Goal: Task Accomplishment & Management: Check status

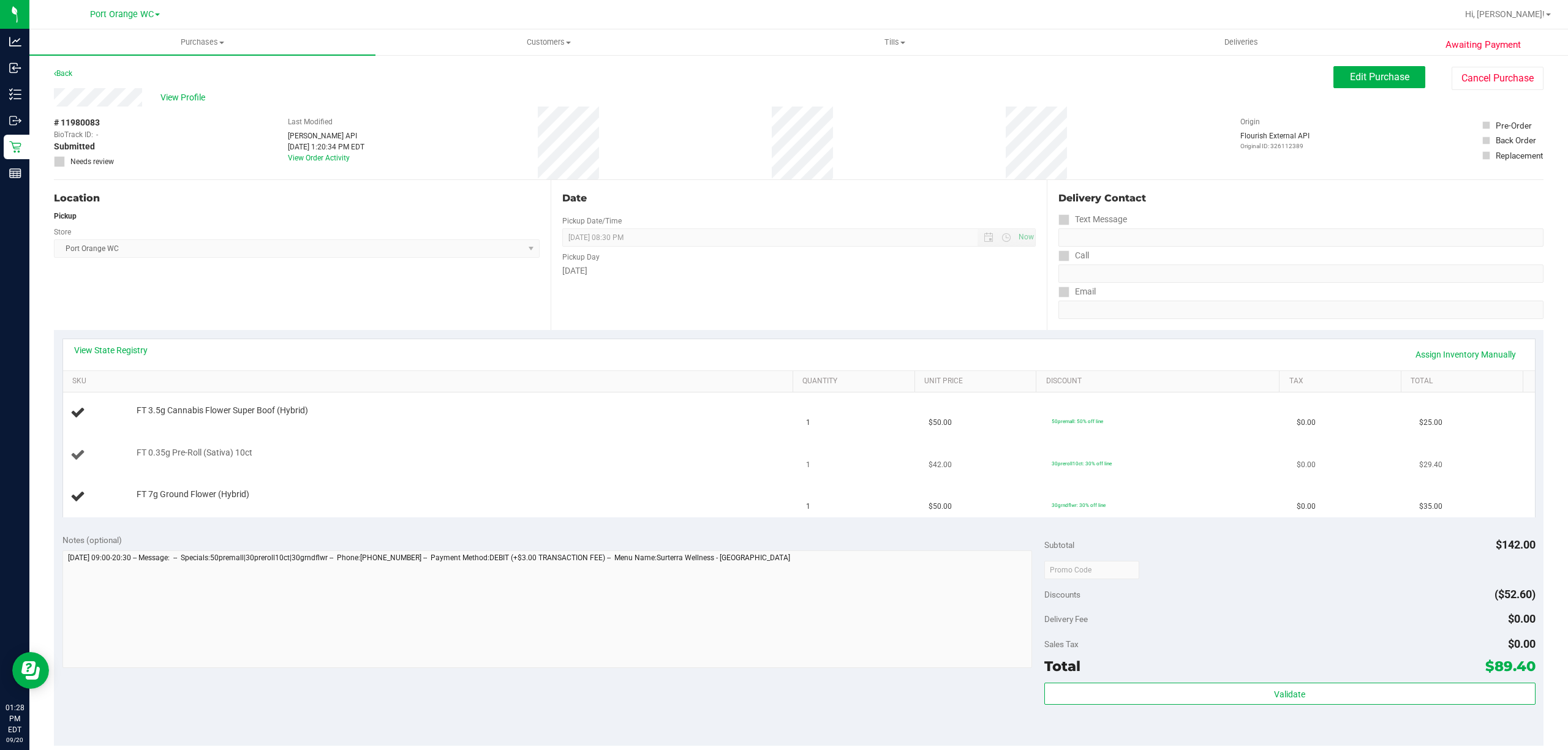
click at [466, 445] on td "FT 0.35g Pre-Roll (Sativa) 10ct" at bounding box center [431, 455] width 736 height 41
click at [111, 353] on link "View State Registry" at bounding box center [110, 350] width 73 height 13
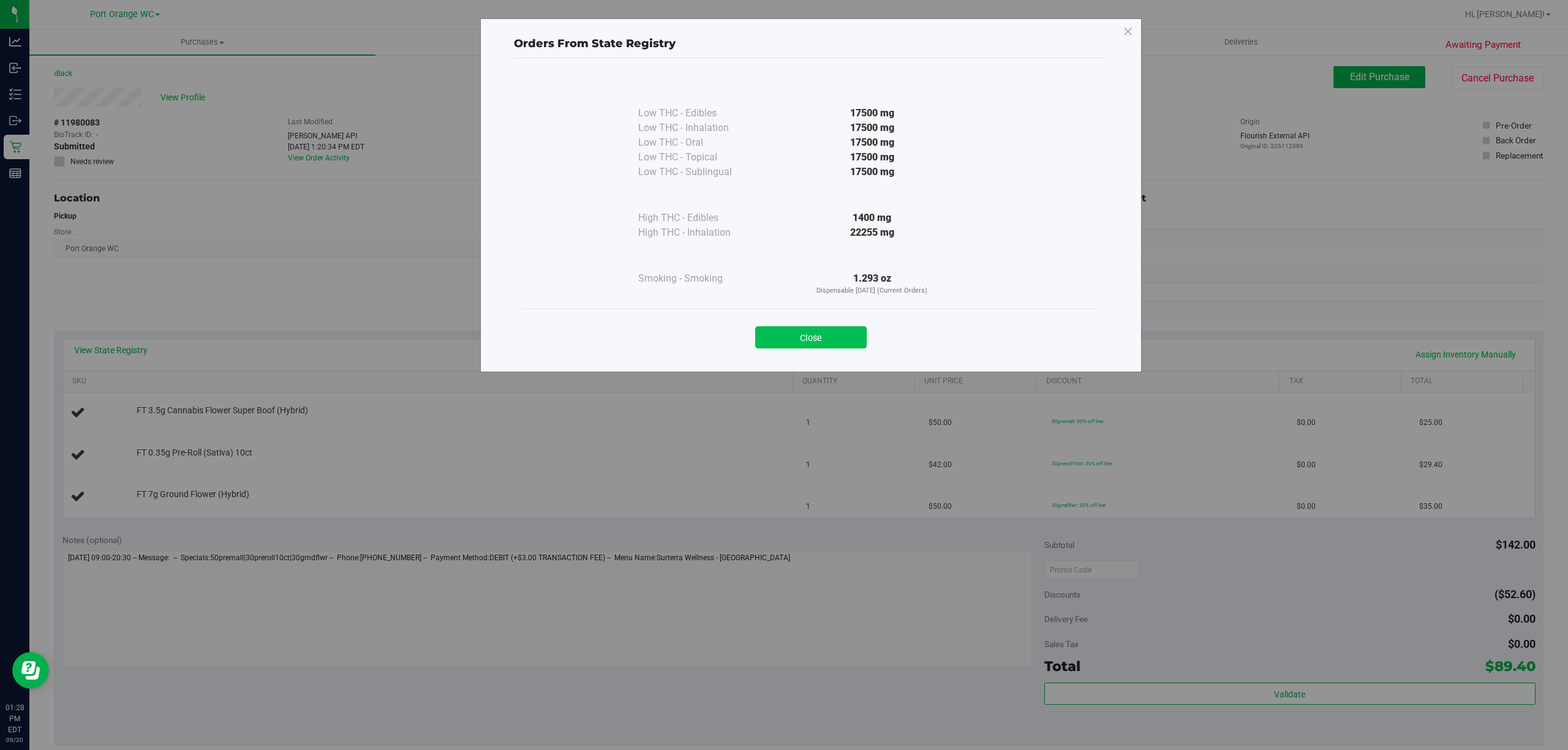
click at [792, 340] on button "Close" at bounding box center [811, 337] width 111 height 22
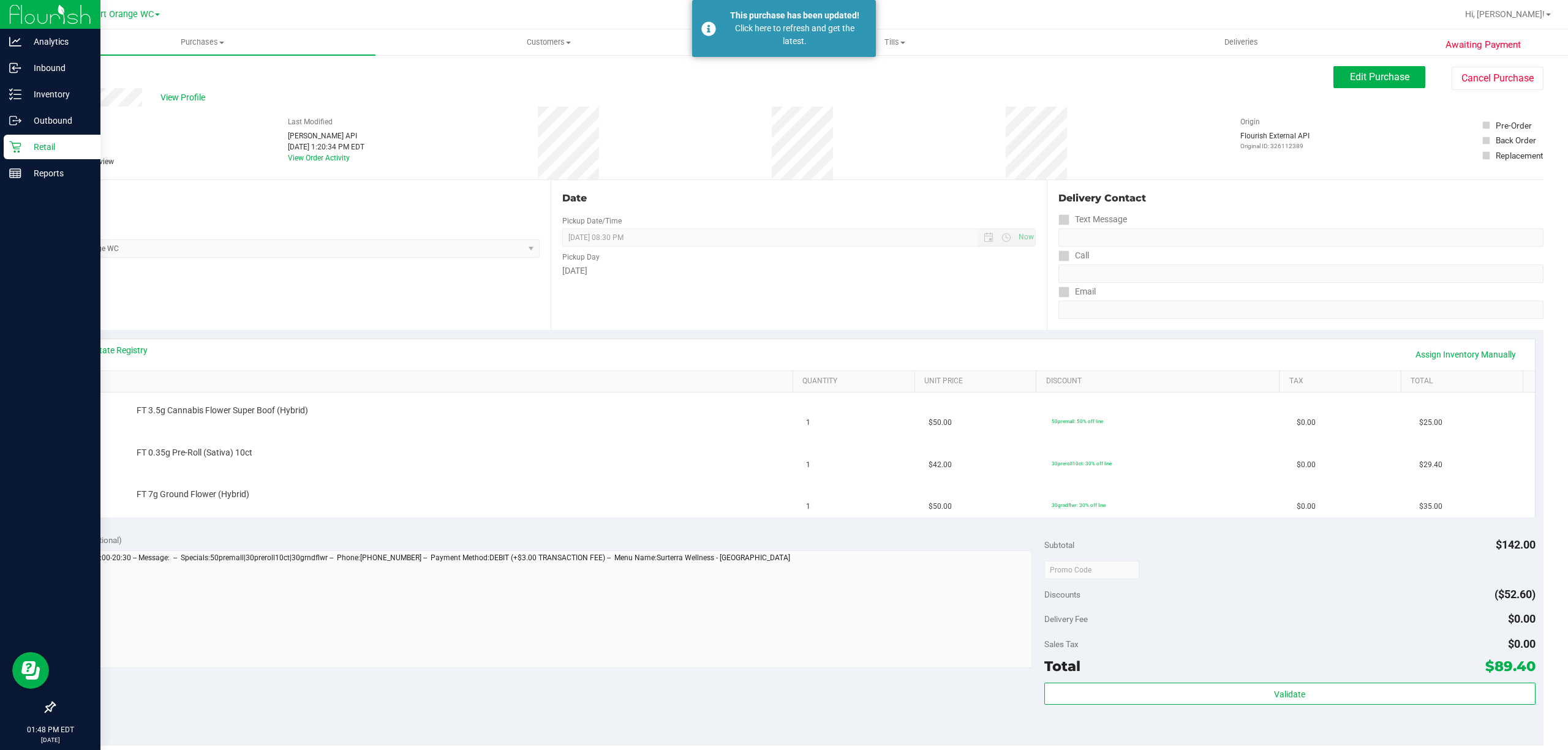
click at [24, 149] on p "Retail" at bounding box center [57, 147] width 73 height 14
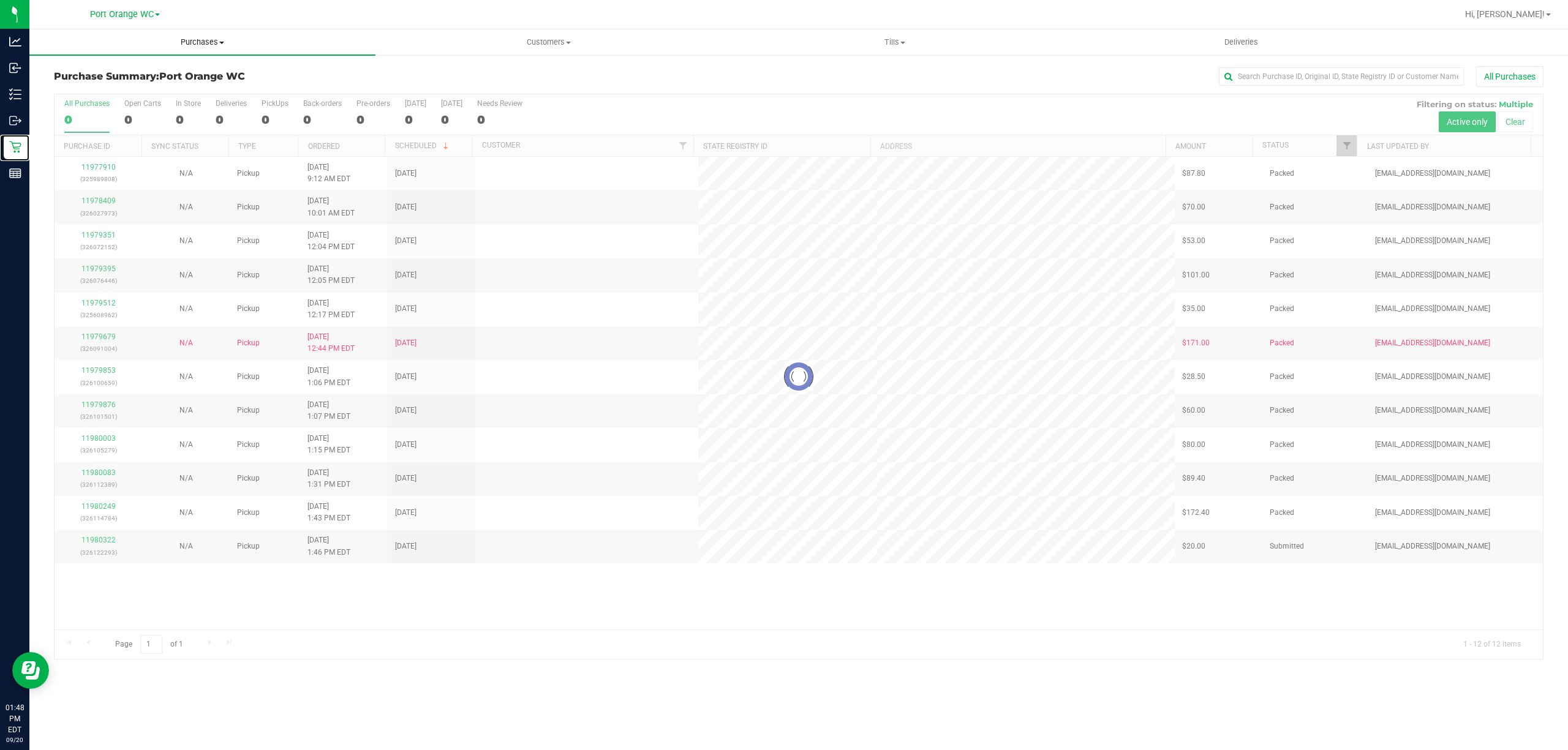
click at [210, 41] on span "Purchases" at bounding box center [202, 42] width 346 height 11
click at [62, 88] on span "Fulfillment" at bounding box center [67, 88] width 76 height 10
